Goal: Task Accomplishment & Management: Manage account settings

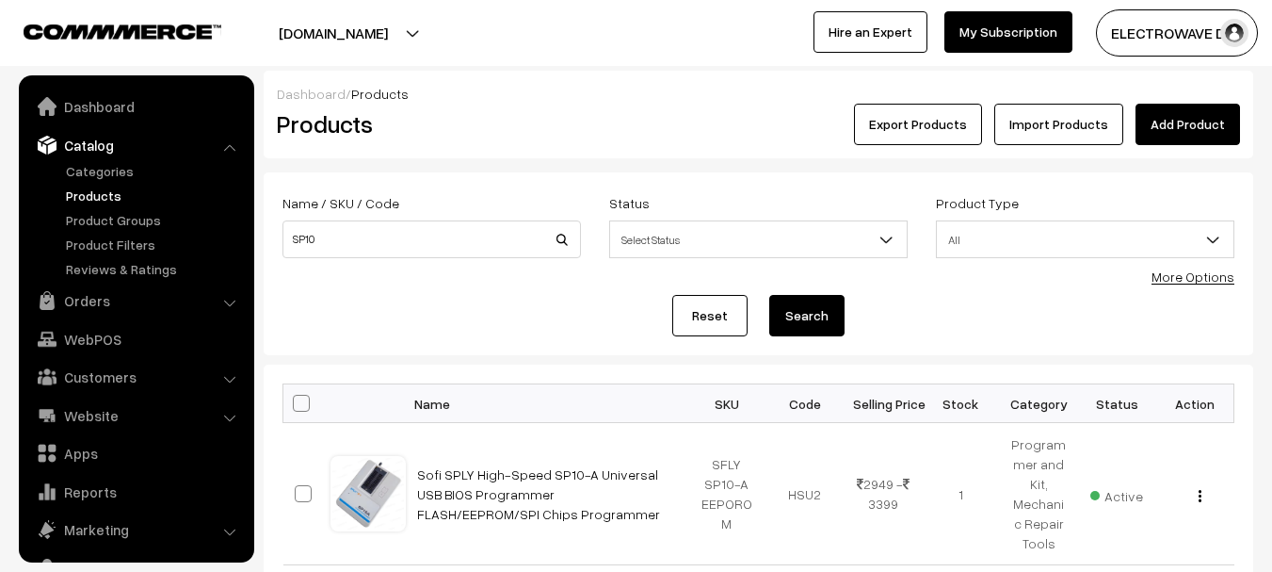
scroll to position [53, 0]
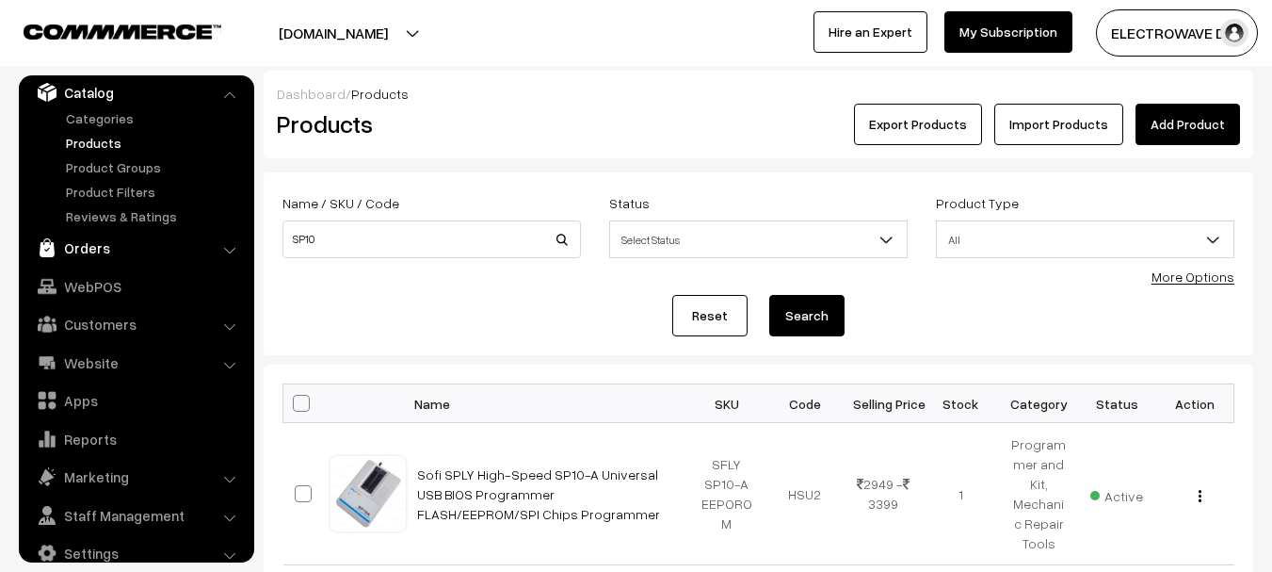
click at [96, 250] on link "Orders" at bounding box center [136, 248] width 224 height 34
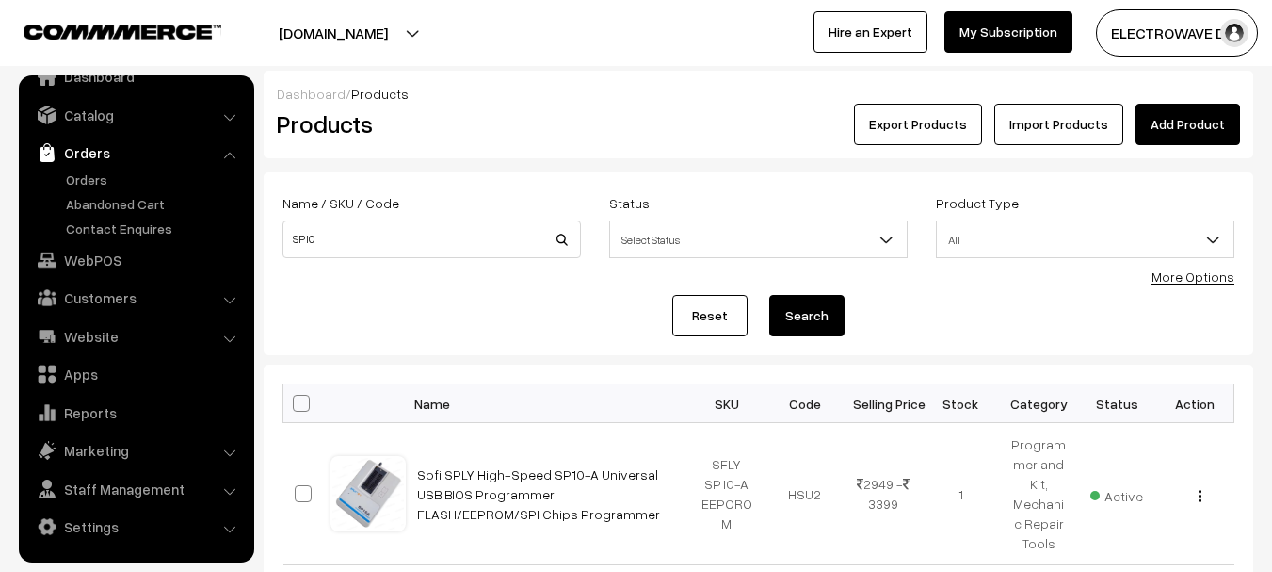
scroll to position [30, 0]
click at [85, 167] on link "Orders" at bounding box center [136, 153] width 224 height 34
click at [84, 175] on link "Orders" at bounding box center [154, 180] width 186 height 20
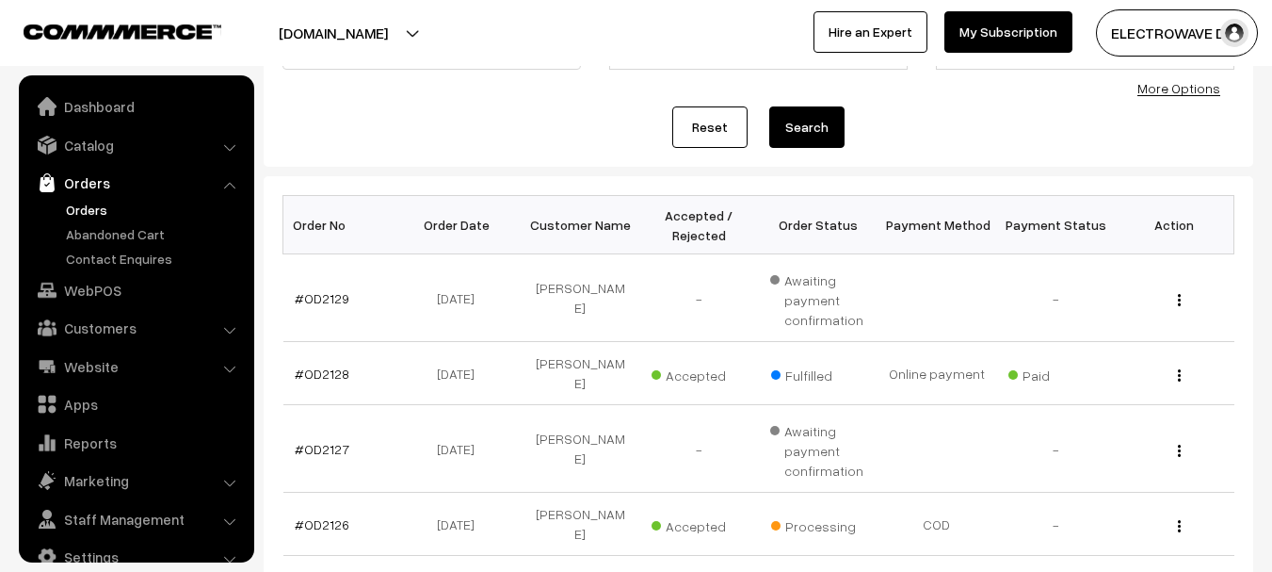
scroll to position [30, 0]
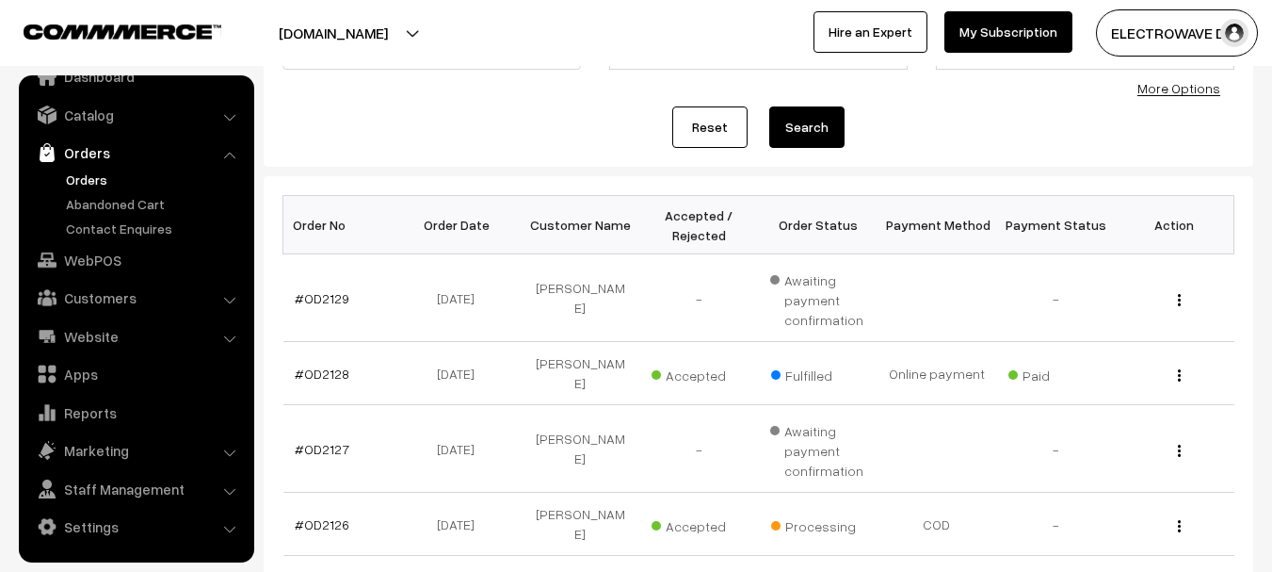
click at [88, 177] on link "Orders" at bounding box center [154, 180] width 186 height 20
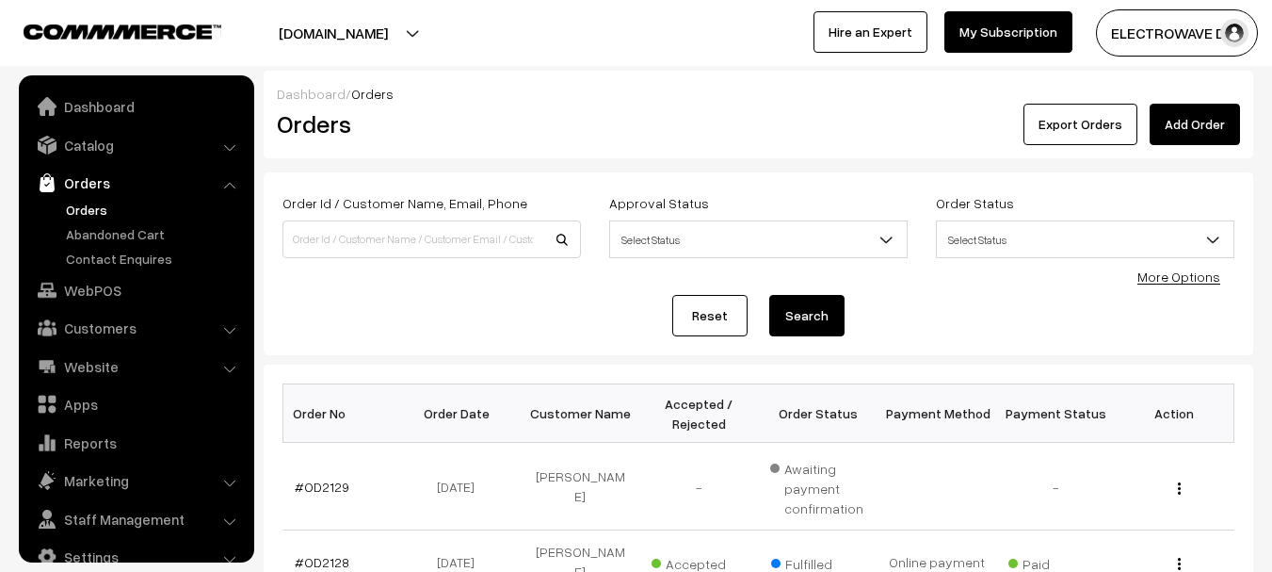
scroll to position [30, 0]
